Goal: Navigation & Orientation: Find specific page/section

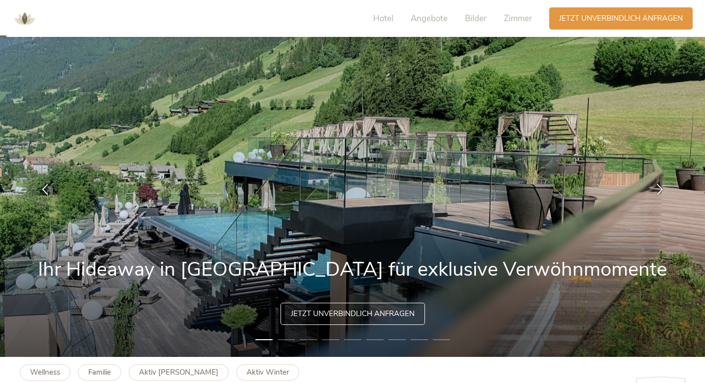
scroll to position [23, 0]
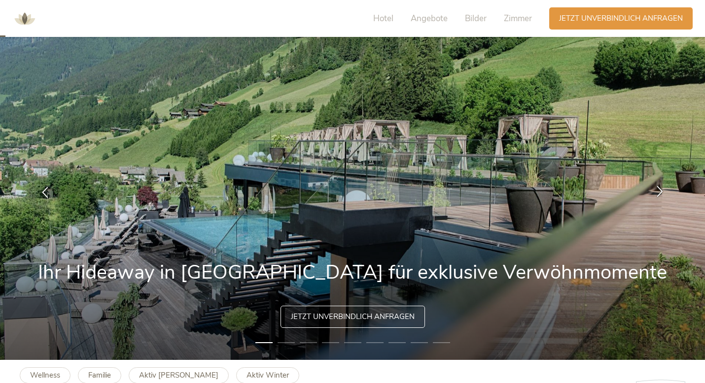
click at [660, 188] on icon at bounding box center [659, 190] width 11 height 11
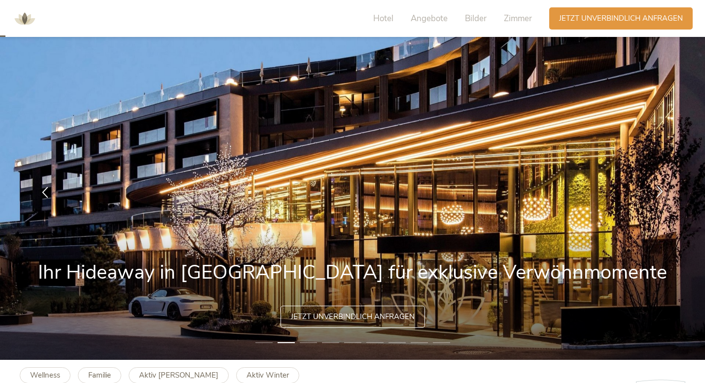
click at [660, 188] on icon at bounding box center [659, 190] width 11 height 11
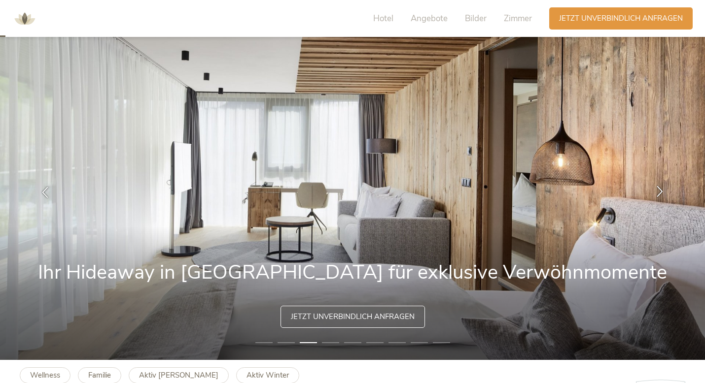
click at [660, 188] on icon at bounding box center [659, 190] width 11 height 11
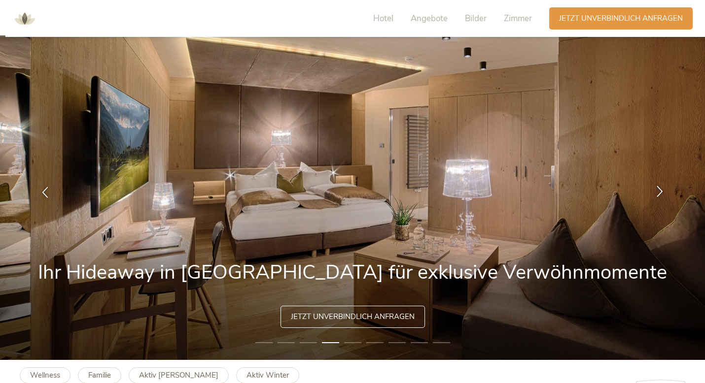
click at [660, 188] on icon at bounding box center [659, 190] width 11 height 11
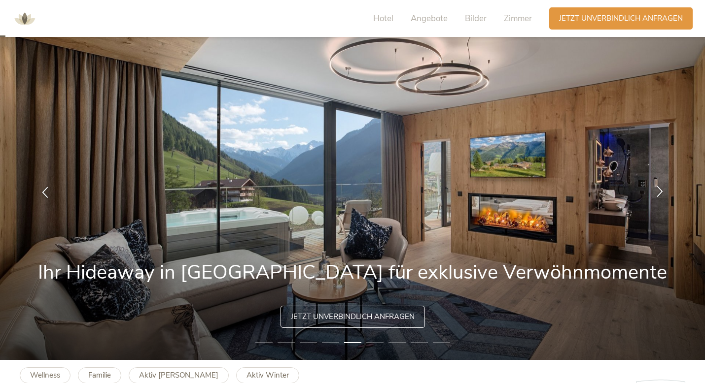
click at [660, 188] on icon at bounding box center [659, 190] width 11 height 11
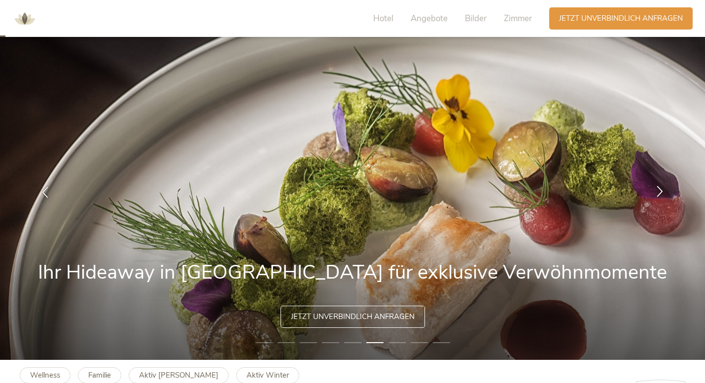
click at [660, 188] on icon at bounding box center [659, 190] width 11 height 11
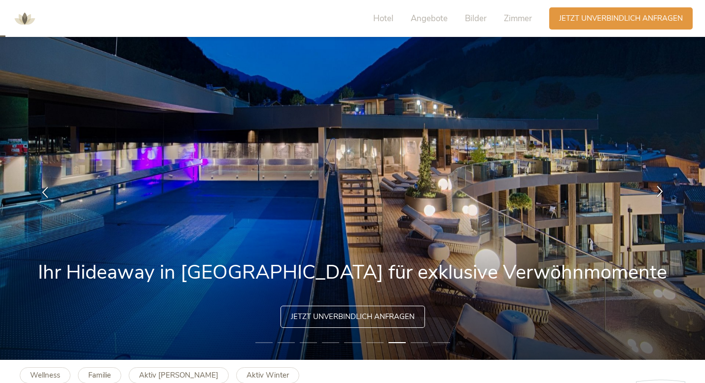
click at [664, 192] on icon at bounding box center [659, 190] width 11 height 11
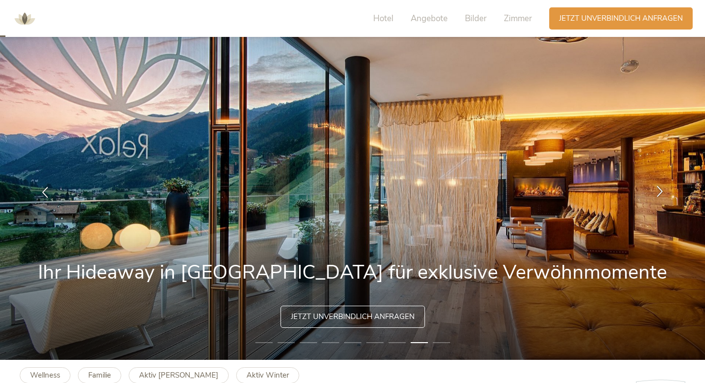
click at [661, 187] on icon at bounding box center [659, 190] width 11 height 11
